Goal: Navigation & Orientation: Find specific page/section

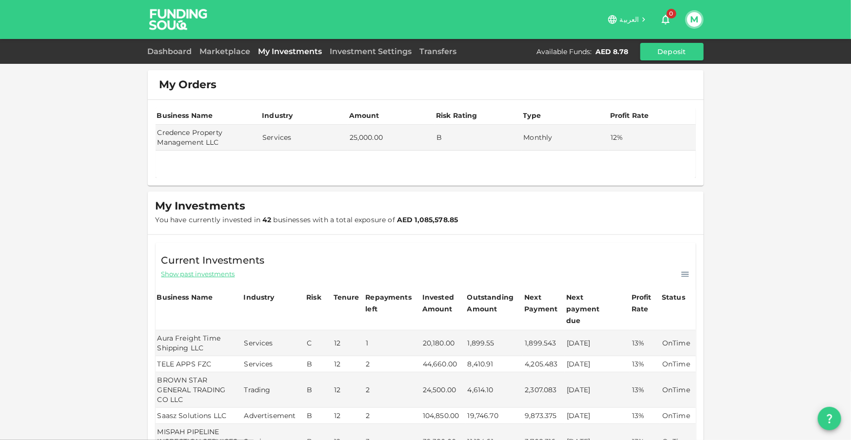
scroll to position [88, 0]
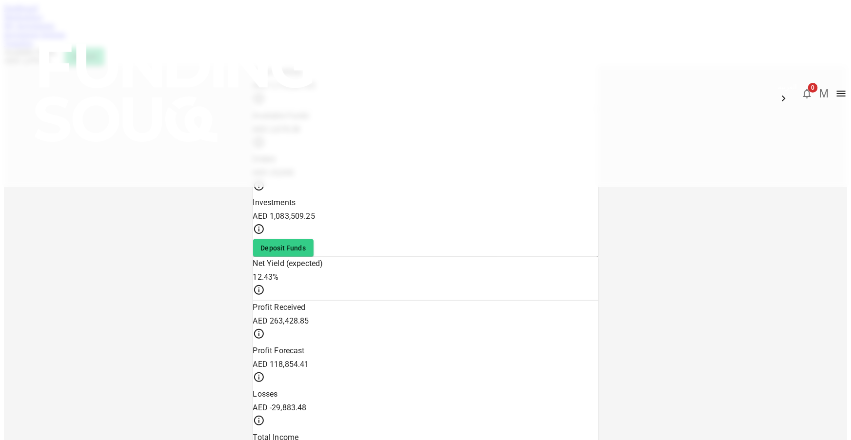
click at [43, 21] on link "Marketplace" at bounding box center [23, 17] width 39 height 8
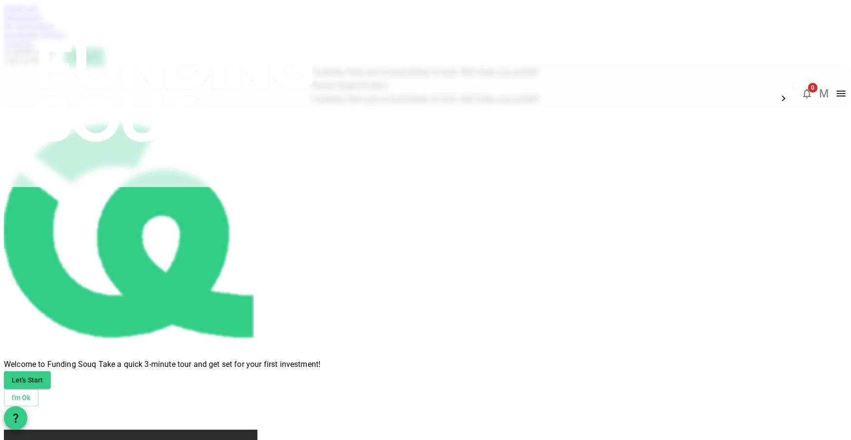
click at [192, 20] on img at bounding box center [175, 92] width 351 height 185
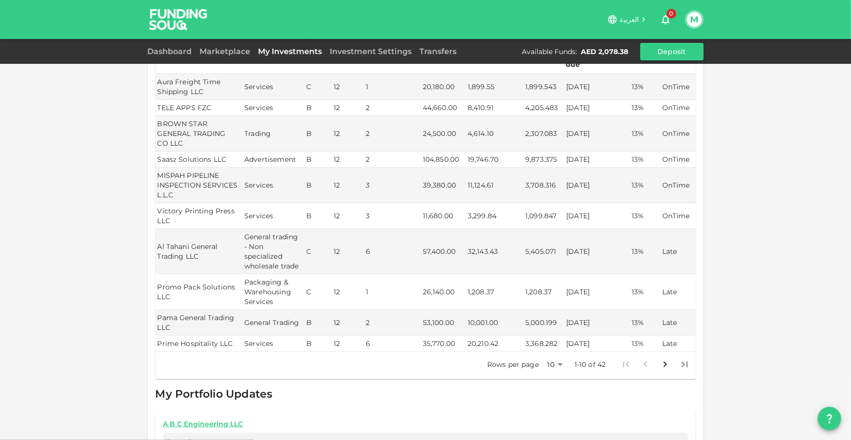
scroll to position [266, 0]
